Goal: Find specific page/section: Find specific page/section

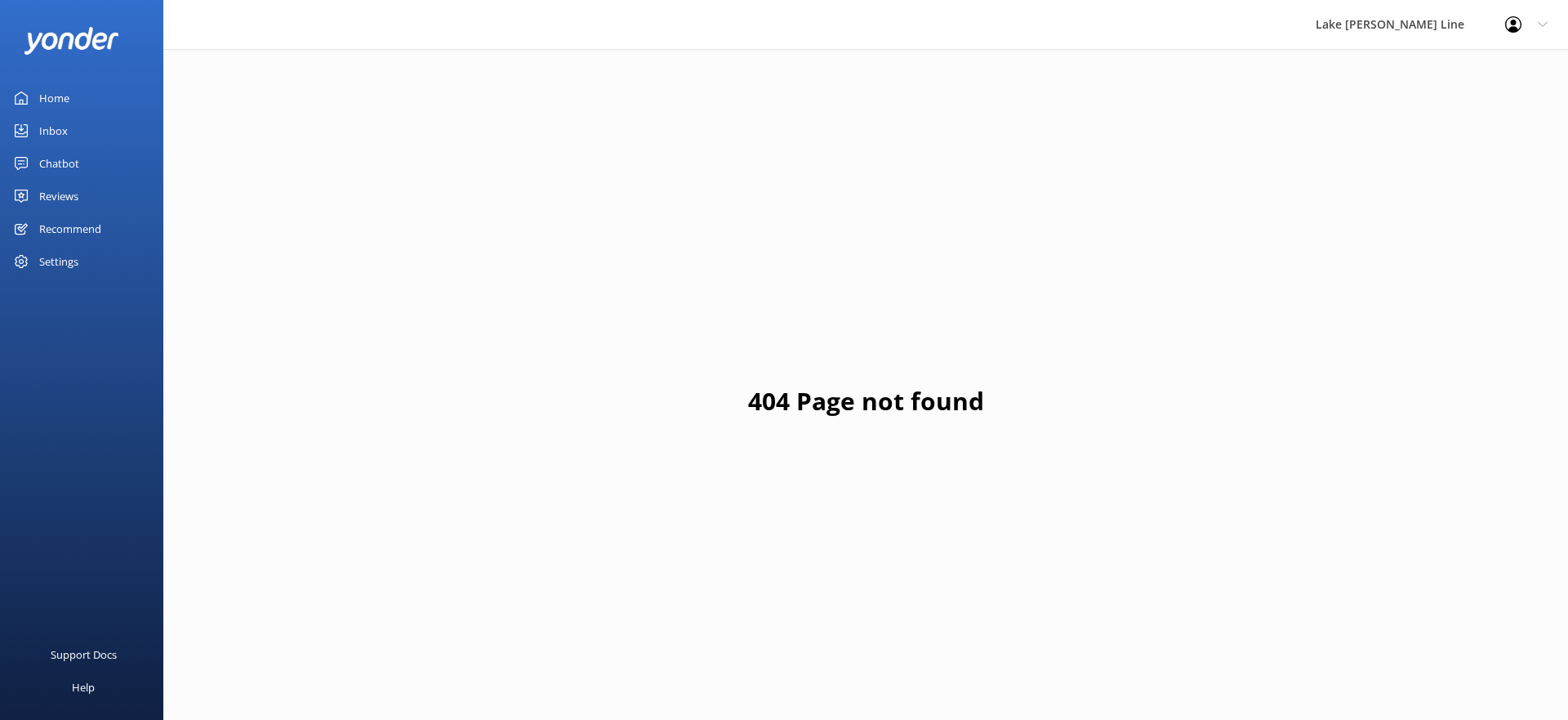
click at [130, 169] on link "Chatbot" at bounding box center [81, 164] width 163 height 33
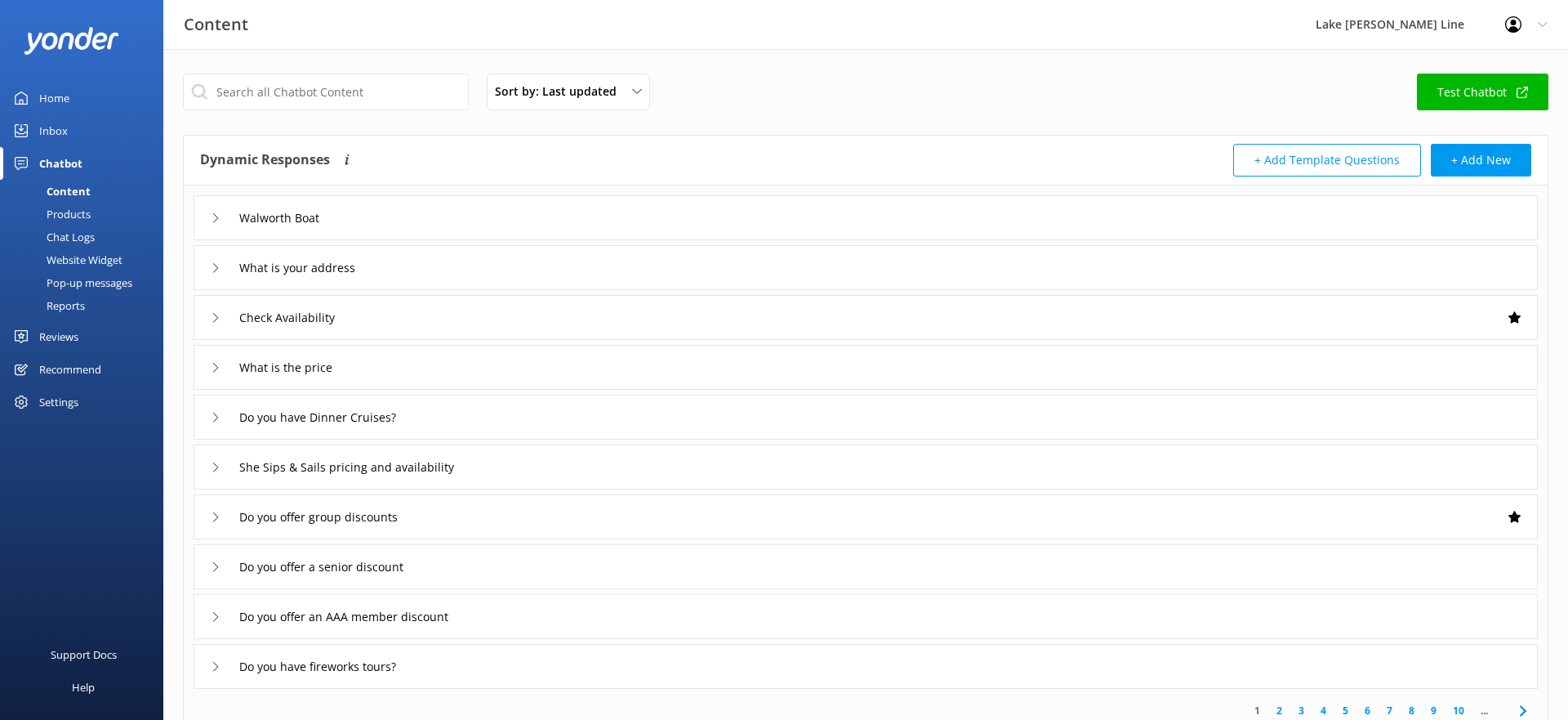
click at [122, 239] on link "Chat Logs" at bounding box center [86, 237] width 153 height 23
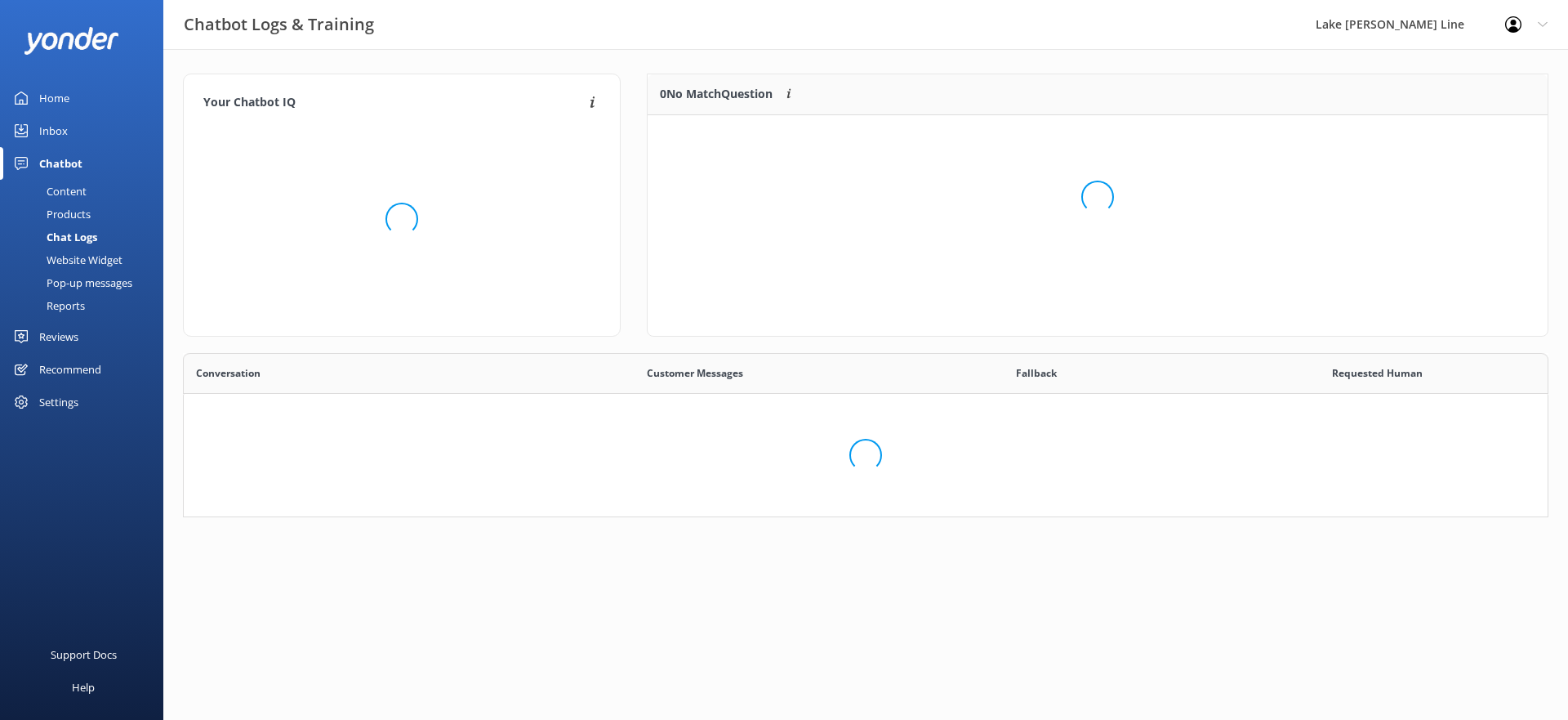
scroll to position [164, 900]
